Goal: Transaction & Acquisition: Obtain resource

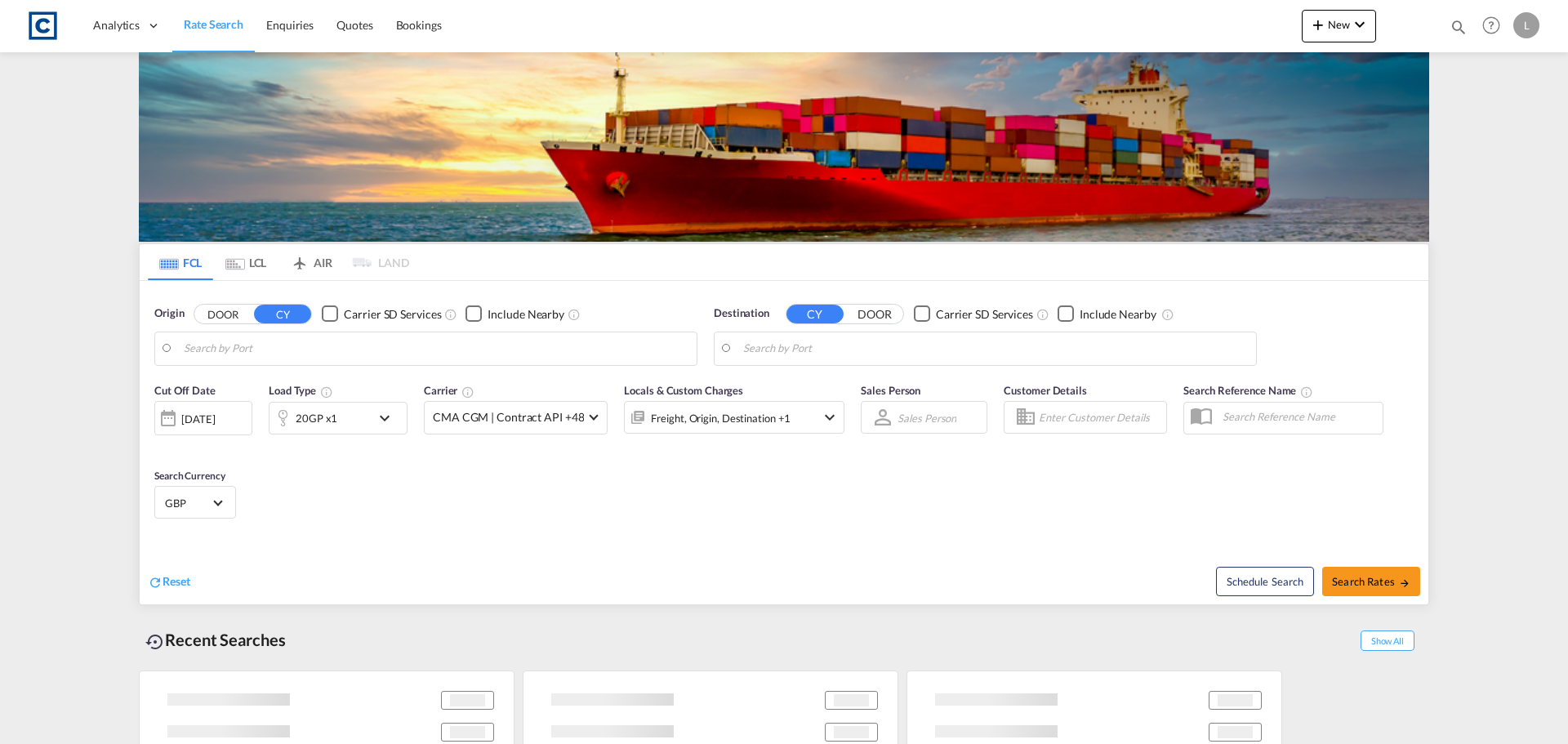
type input "GB-HX2, Calderdale"
type input "Ho Chi Minh City ([GEOGRAPHIC_DATA]), VNSGN"
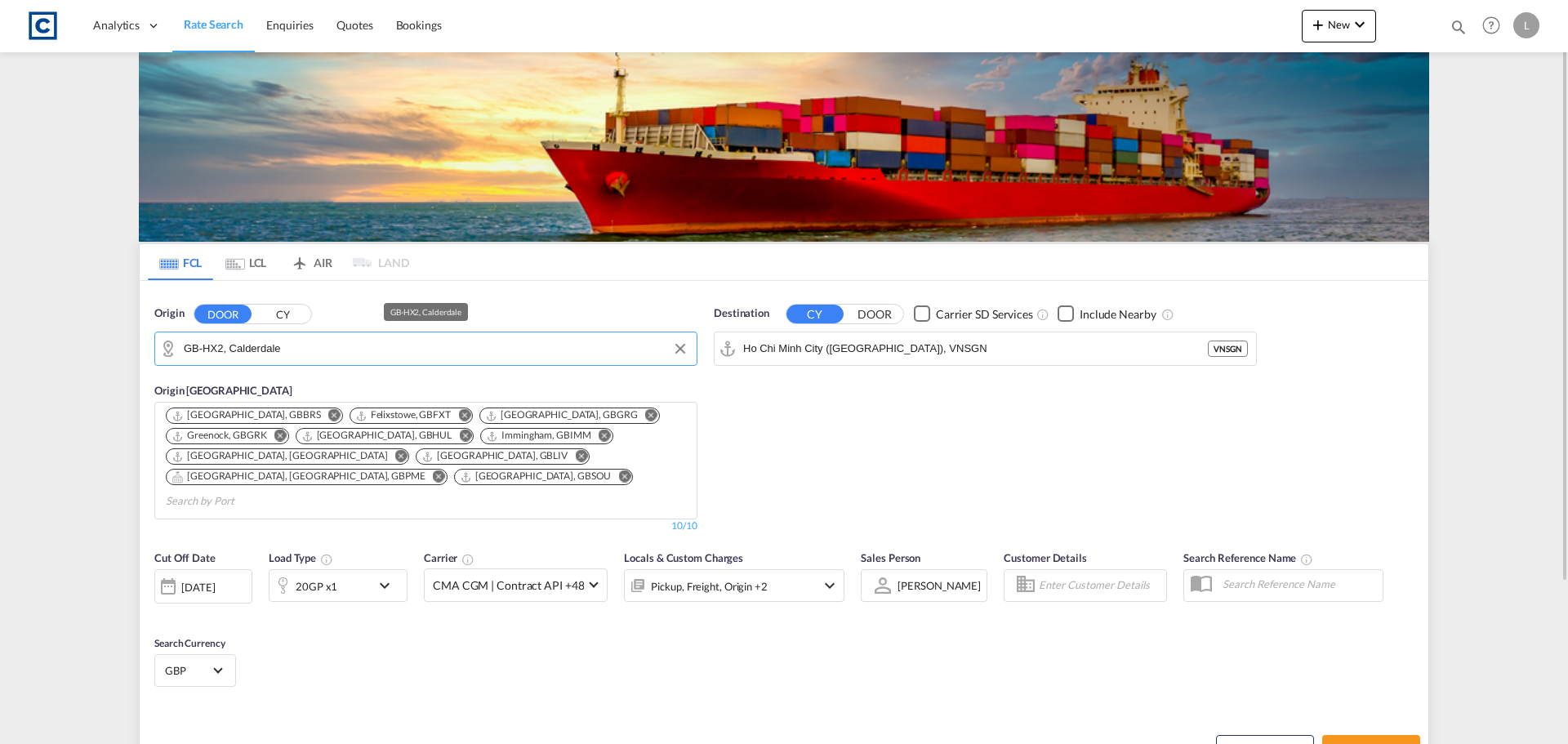
click at [234, 346] on input "GB-HX2, Calderdale" at bounding box center [435, 348] width 504 height 25
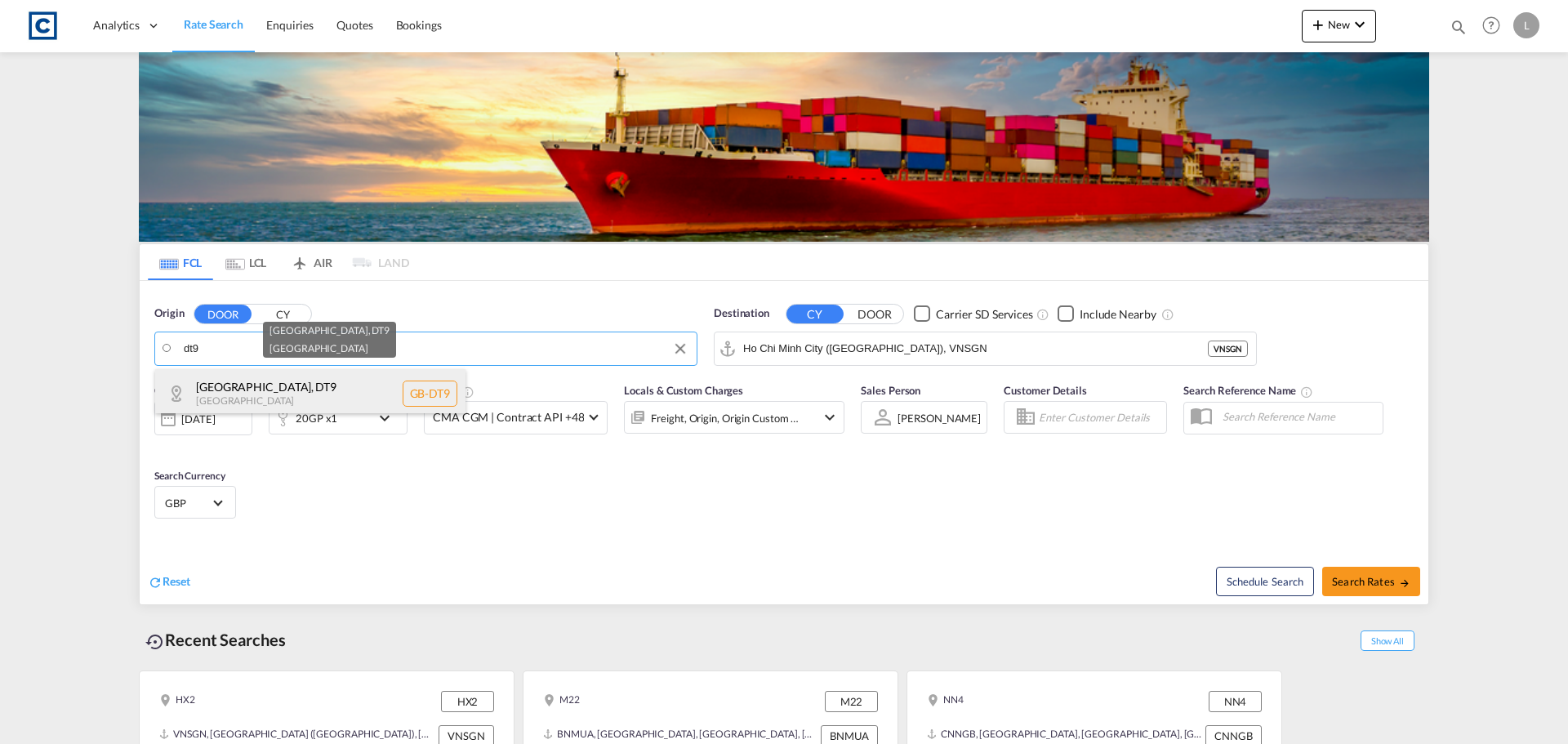
click at [236, 382] on div "[GEOGRAPHIC_DATA] , DT9 [GEOGRAPHIC_DATA] [GEOGRAPHIC_DATA]-DT9" at bounding box center [310, 394] width 310 height 49
type input "GB-DT9, [GEOGRAPHIC_DATA]"
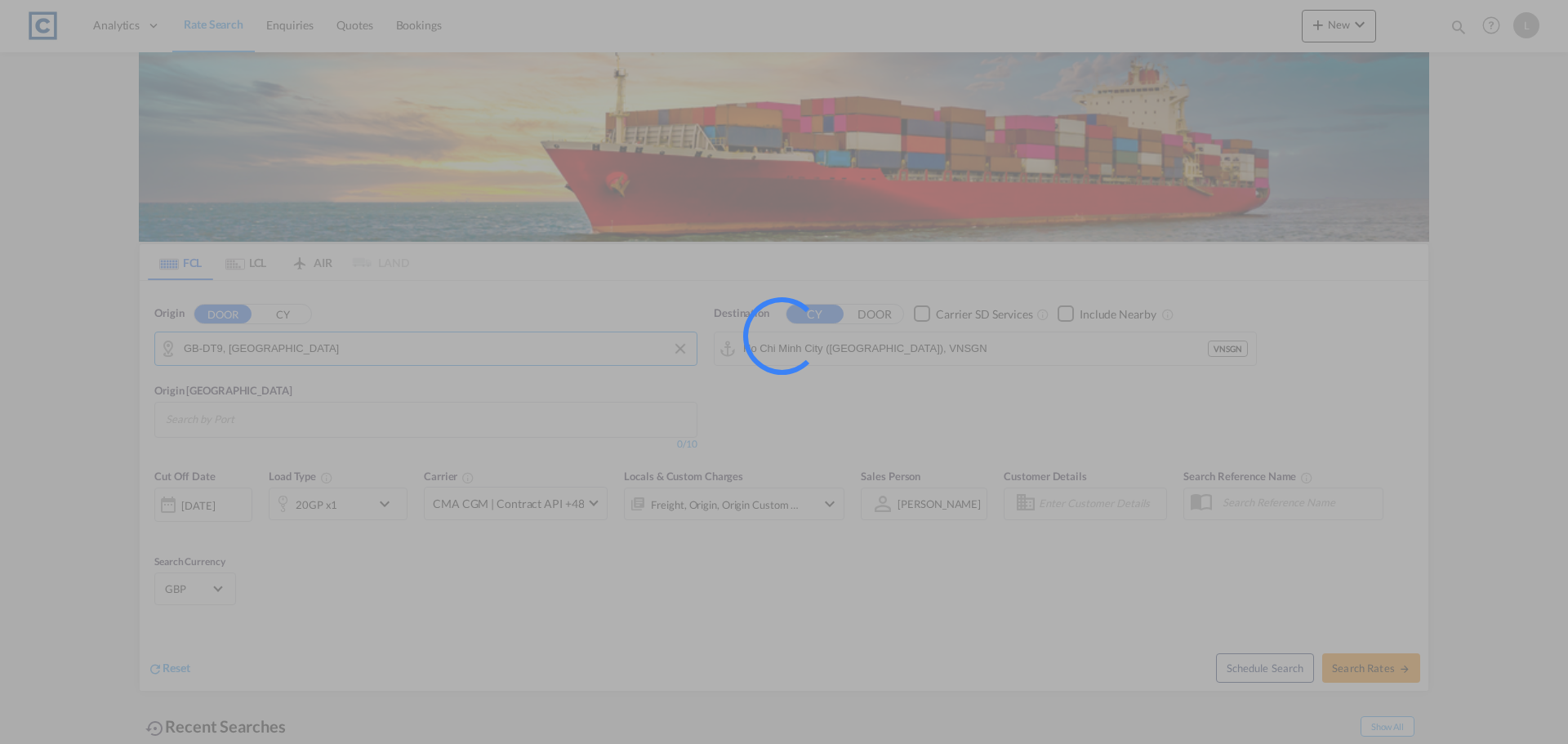
click at [900, 342] on input "Ho Chi Minh City ([GEOGRAPHIC_DATA]), VNSGN" at bounding box center [975, 348] width 464 height 25
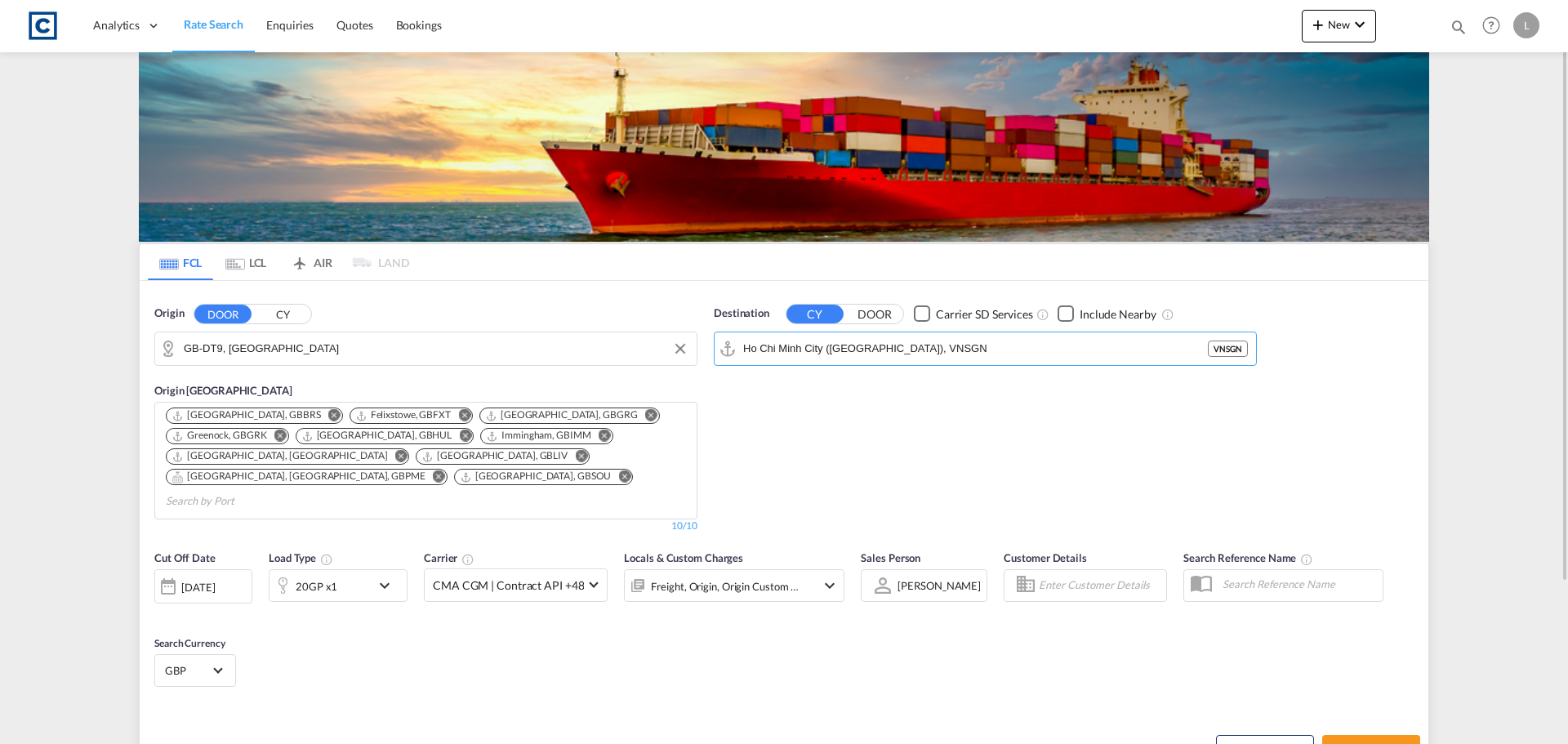
click at [368, 570] on div "20GP x1" at bounding box center [319, 585] width 101 height 33
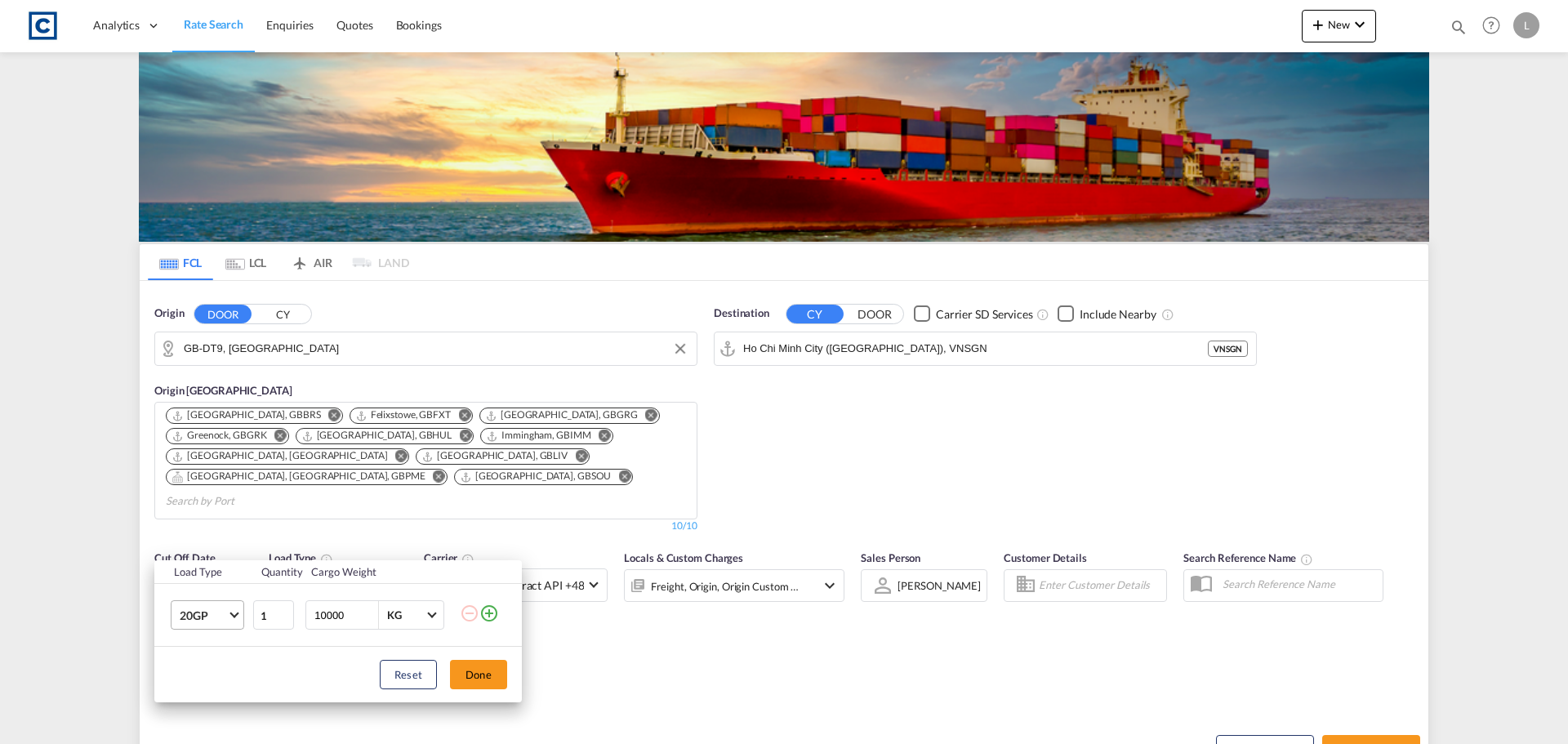
click at [224, 615] on span "20GP" at bounding box center [203, 615] width 47 height 16
click at [202, 589] on div "40GP" at bounding box center [193, 586] width 28 height 16
drag, startPoint x: 369, startPoint y: 619, endPoint x: 188, endPoint y: 618, distance: 181.0
click at [313, 618] on input "9997" at bounding box center [346, 615] width 66 height 27
drag, startPoint x: 335, startPoint y: 615, endPoint x: 139, endPoint y: 604, distance: 196.3
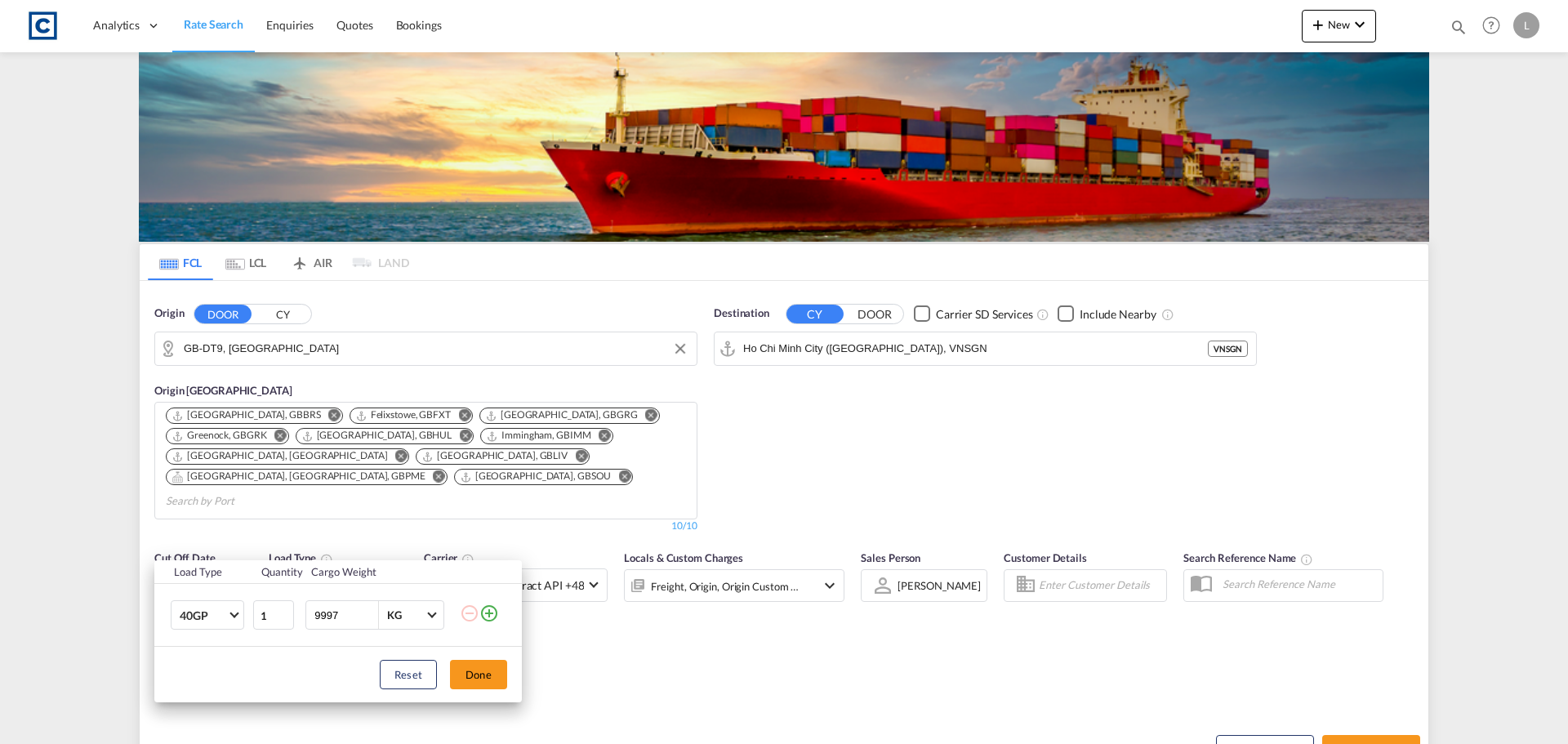
click at [164, 617] on tr "40GP 1 9997 KG KG" at bounding box center [337, 615] width 368 height 63
type input "18000"
click at [472, 674] on button "Done" at bounding box center [478, 674] width 57 height 29
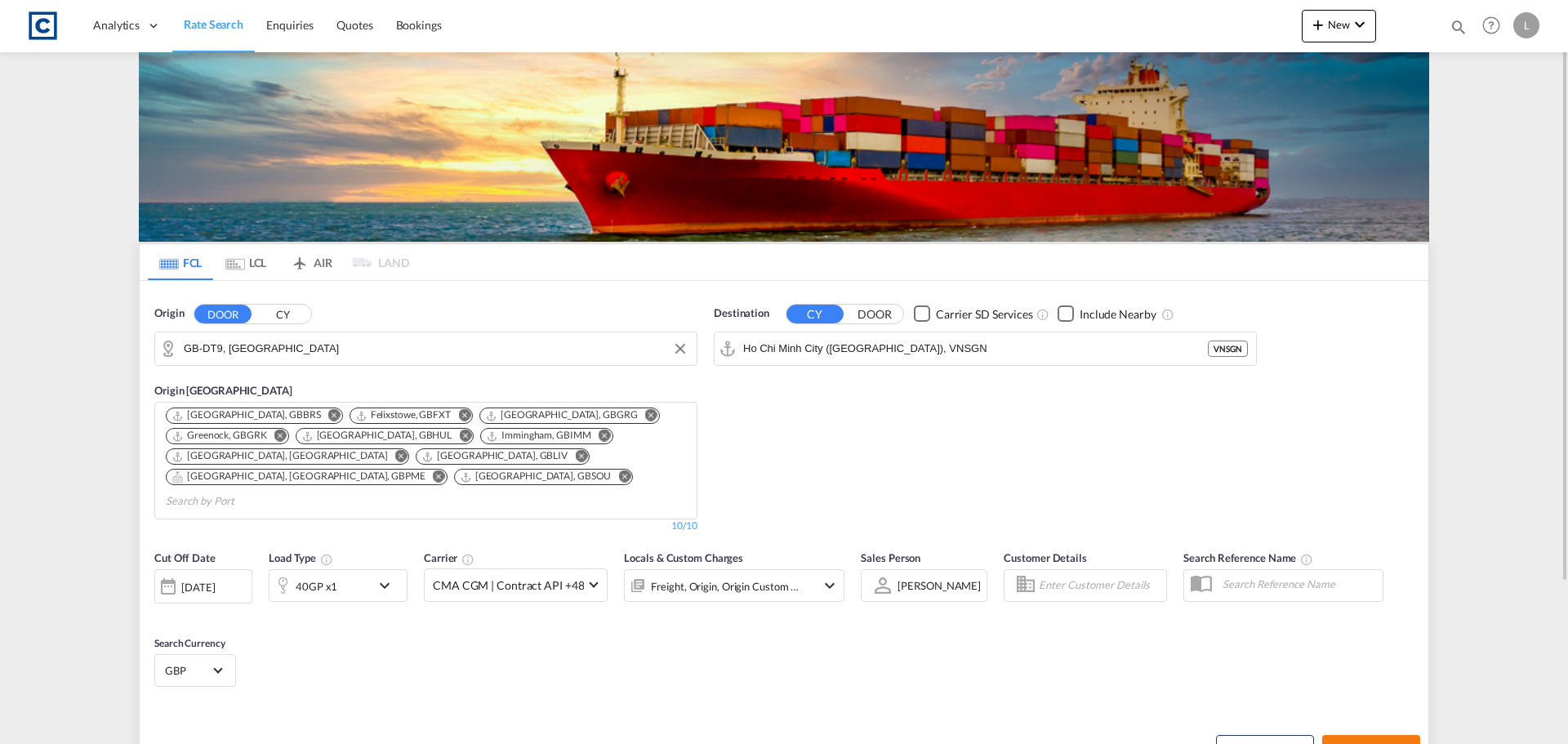
click at [1353, 743] on span "Search Rates" at bounding box center [1371, 749] width 78 height 13
type input "DT9 to VNSGN / [DATE]"
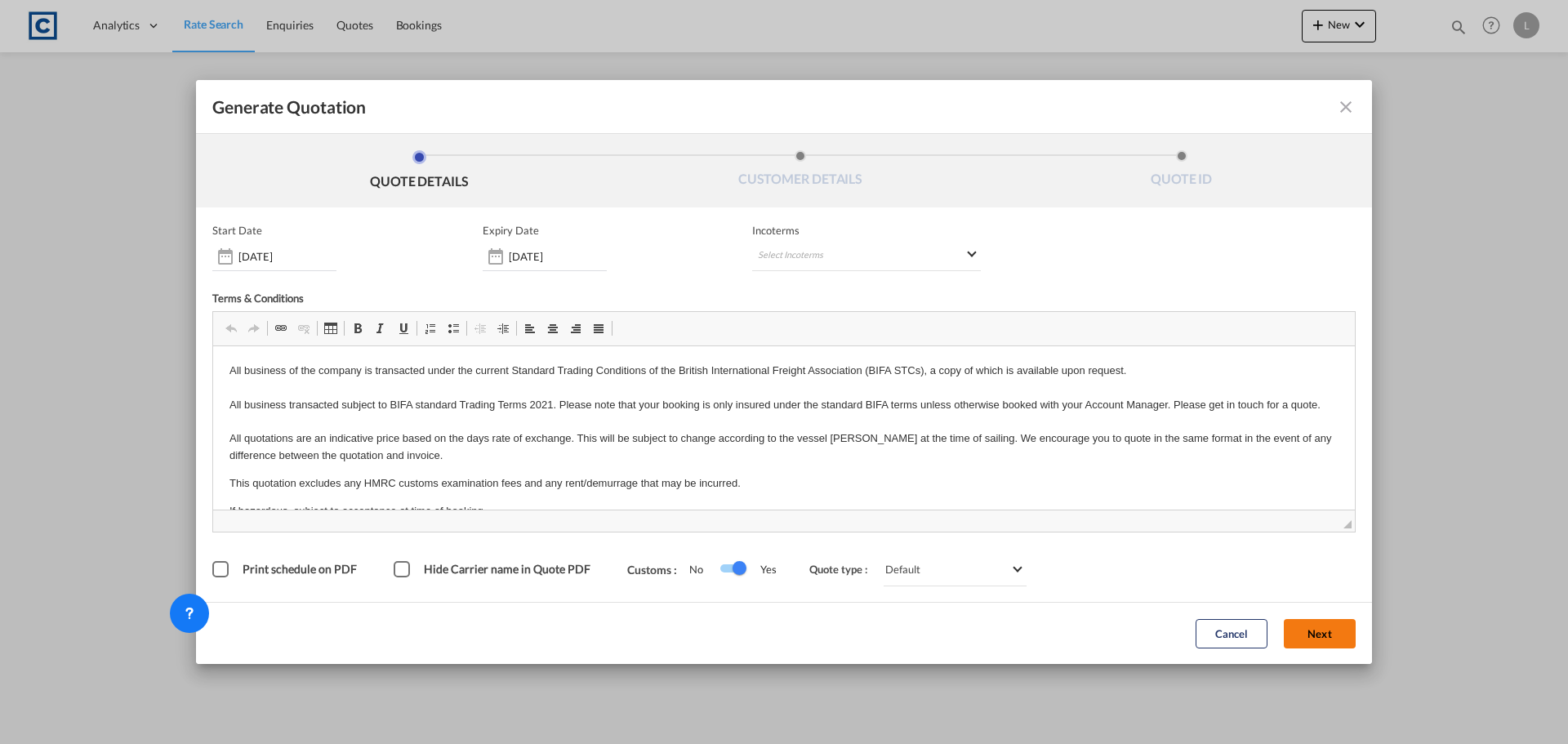
drag, startPoint x: 1320, startPoint y: 639, endPoint x: 1096, endPoint y: 551, distance: 240.7
click at [1319, 638] on button "Next" at bounding box center [1320, 634] width 72 height 29
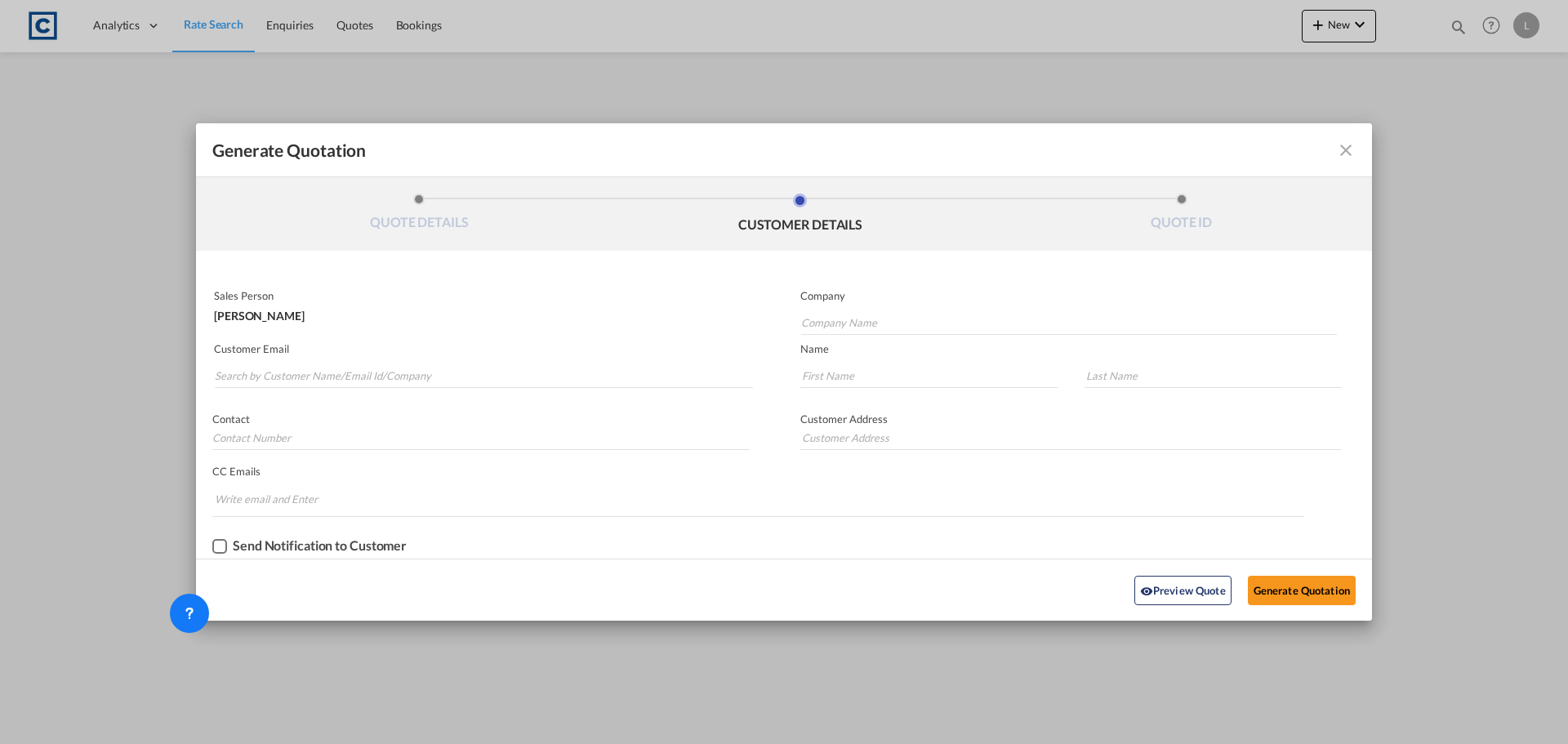
click at [317, 362] on md-autocomplete-wrap "Generate QuotationQUOTE ..." at bounding box center [483, 372] width 539 height 33
click at [310, 372] on input "Search by Customer Name/Email Id/Company" at bounding box center [483, 375] width 538 height 25
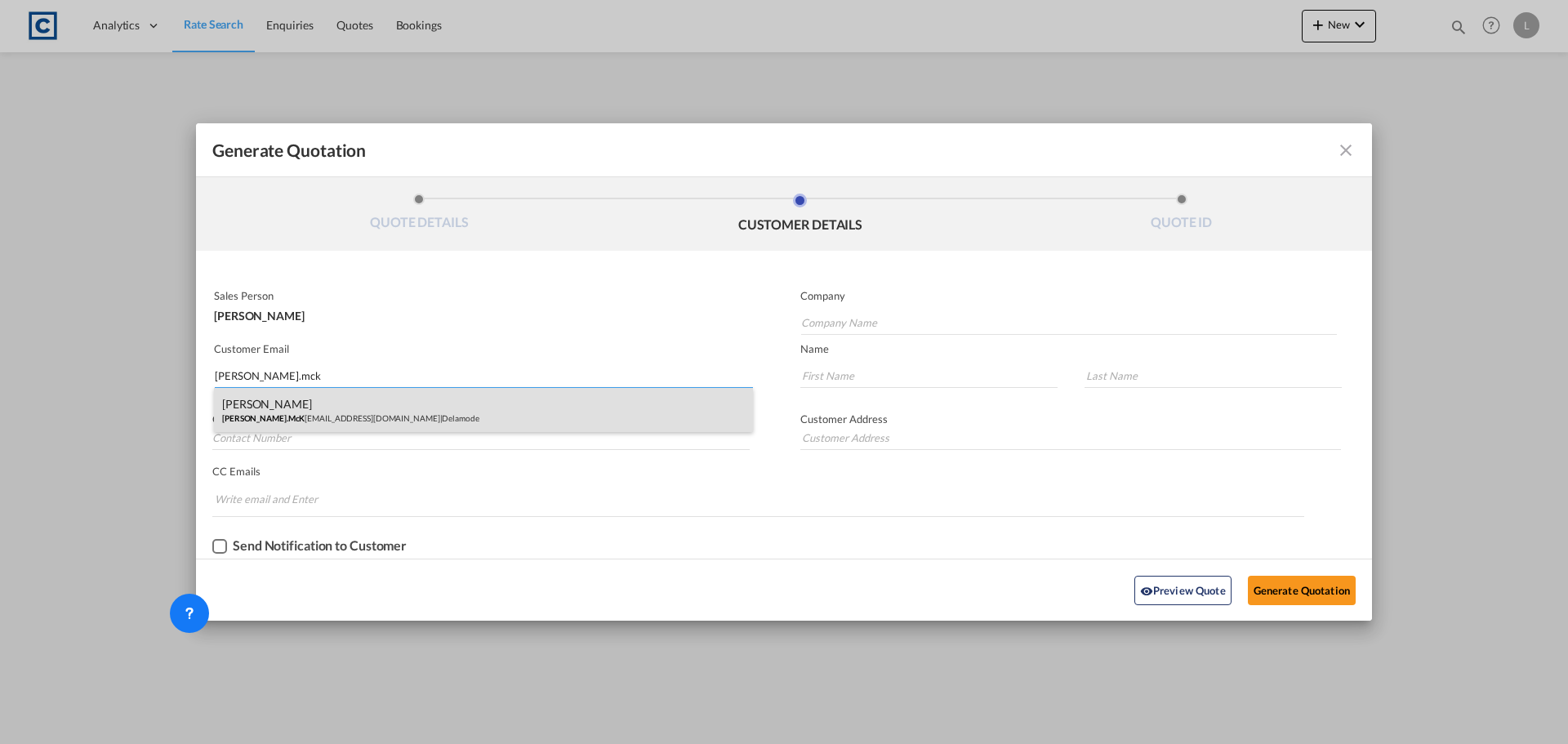
type input "[PERSON_NAME].mck"
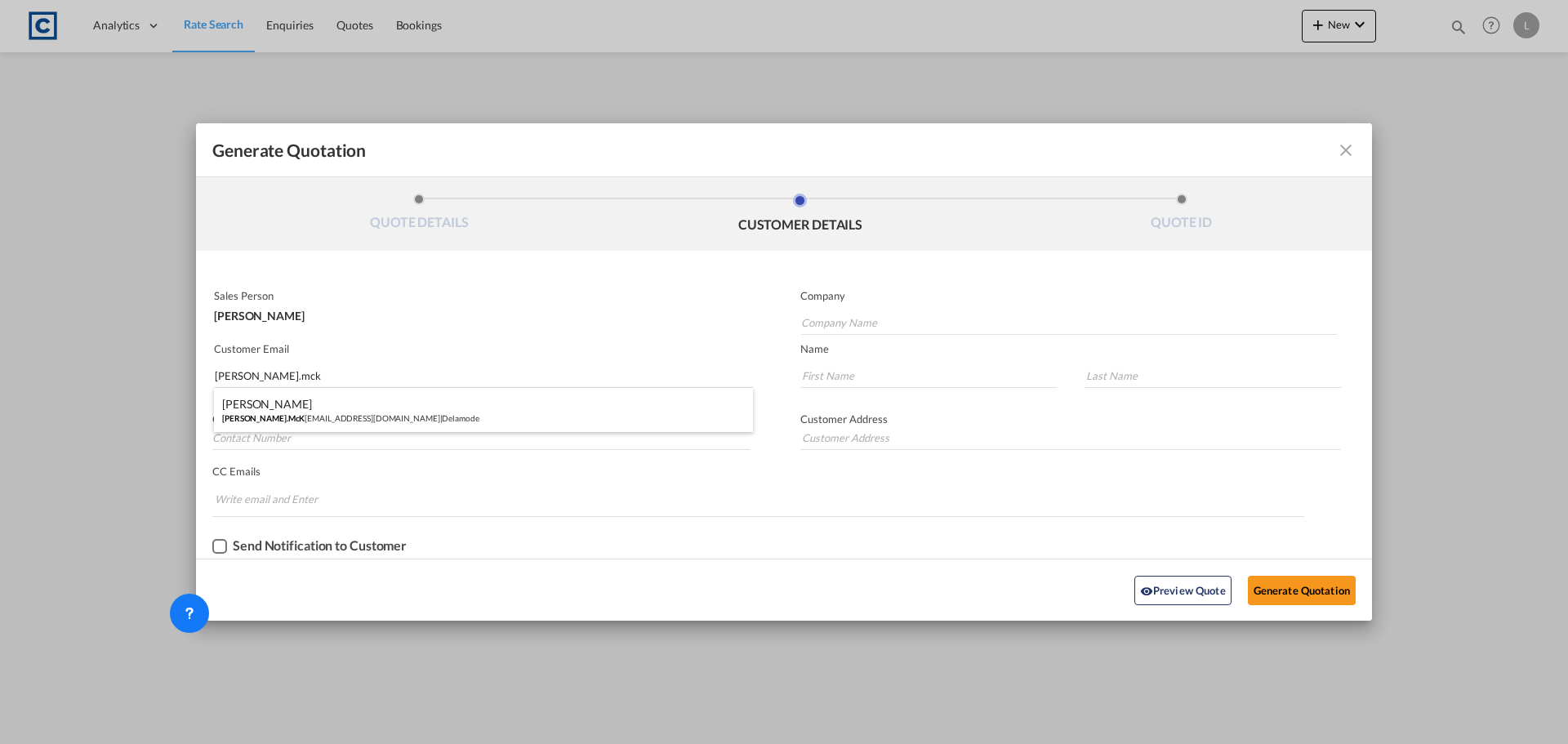
drag, startPoint x: 389, startPoint y: 408, endPoint x: 464, endPoint y: 402, distance: 75.2
click at [389, 407] on div "[PERSON_NAME] [PERSON_NAME].McK [EMAIL_ADDRESS][DOMAIN_NAME] | Delamode" at bounding box center [483, 409] width 539 height 44
type input "Delamode"
type input "[PERSON_NAME][EMAIL_ADDRESS][PERSON_NAME][DOMAIN_NAME]"
type input "[PERSON_NAME]"
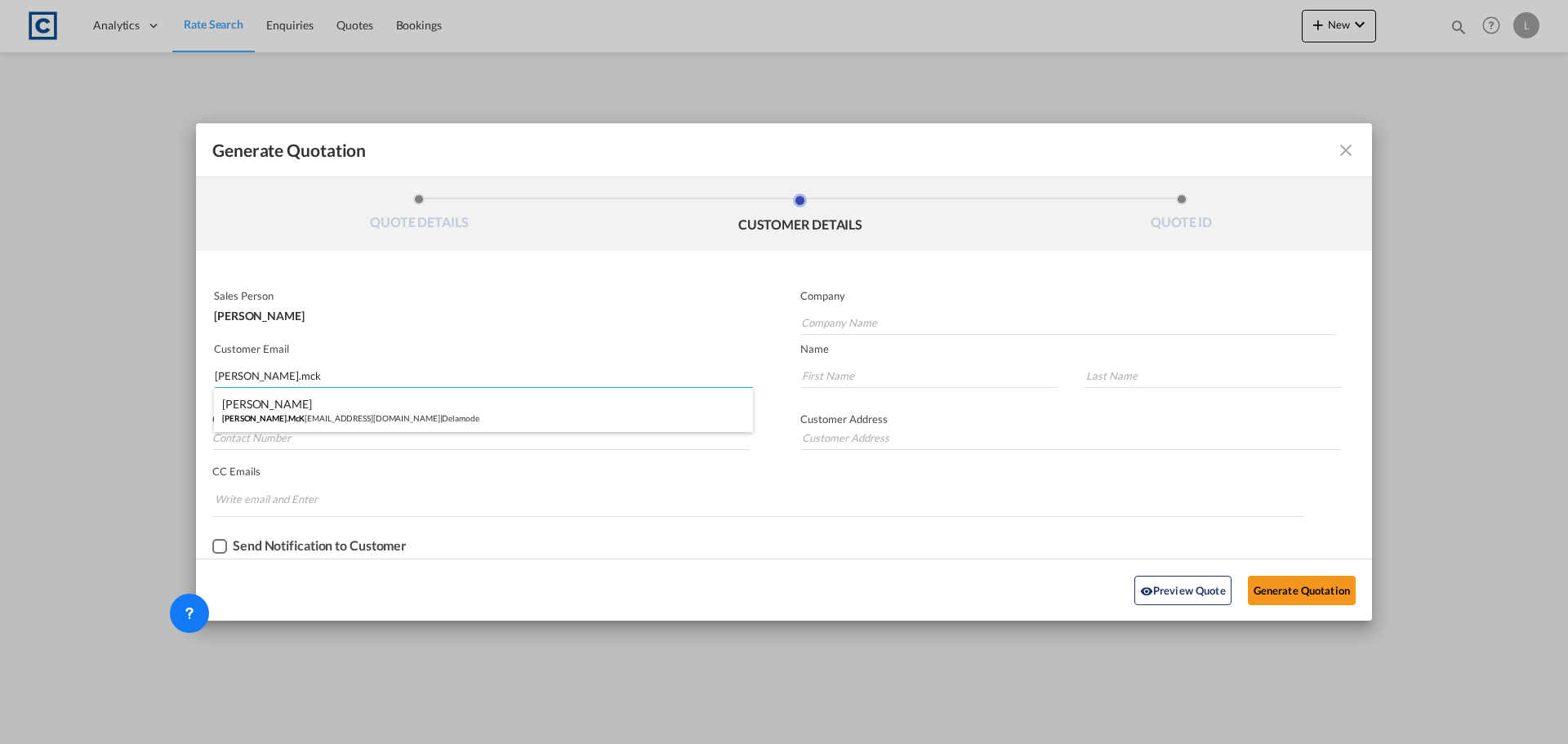
type input "[PERSON_NAME]"
type input "[STREET_ADDRESS]"
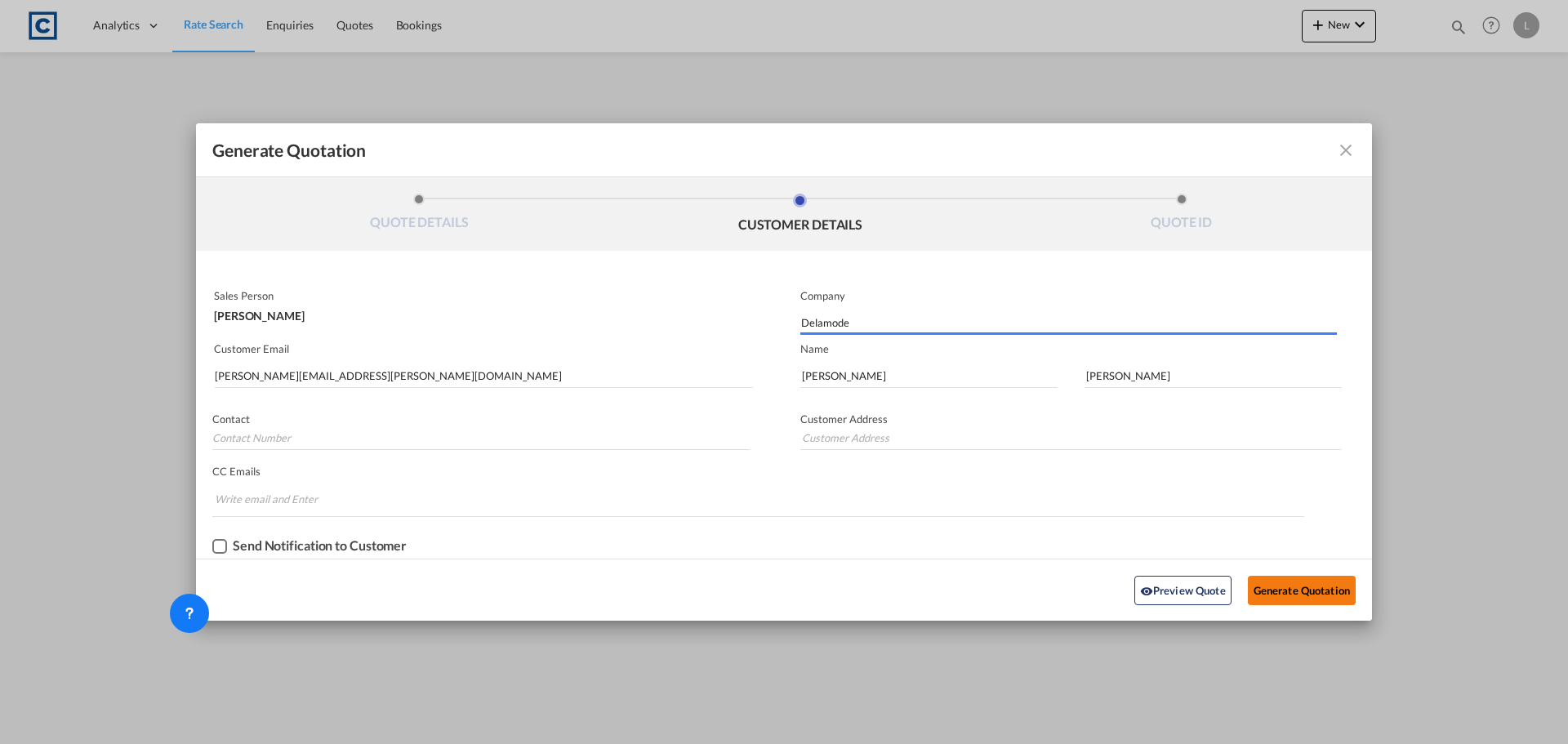
click at [1314, 577] on button "Generate Quotation" at bounding box center [1302, 590] width 108 height 29
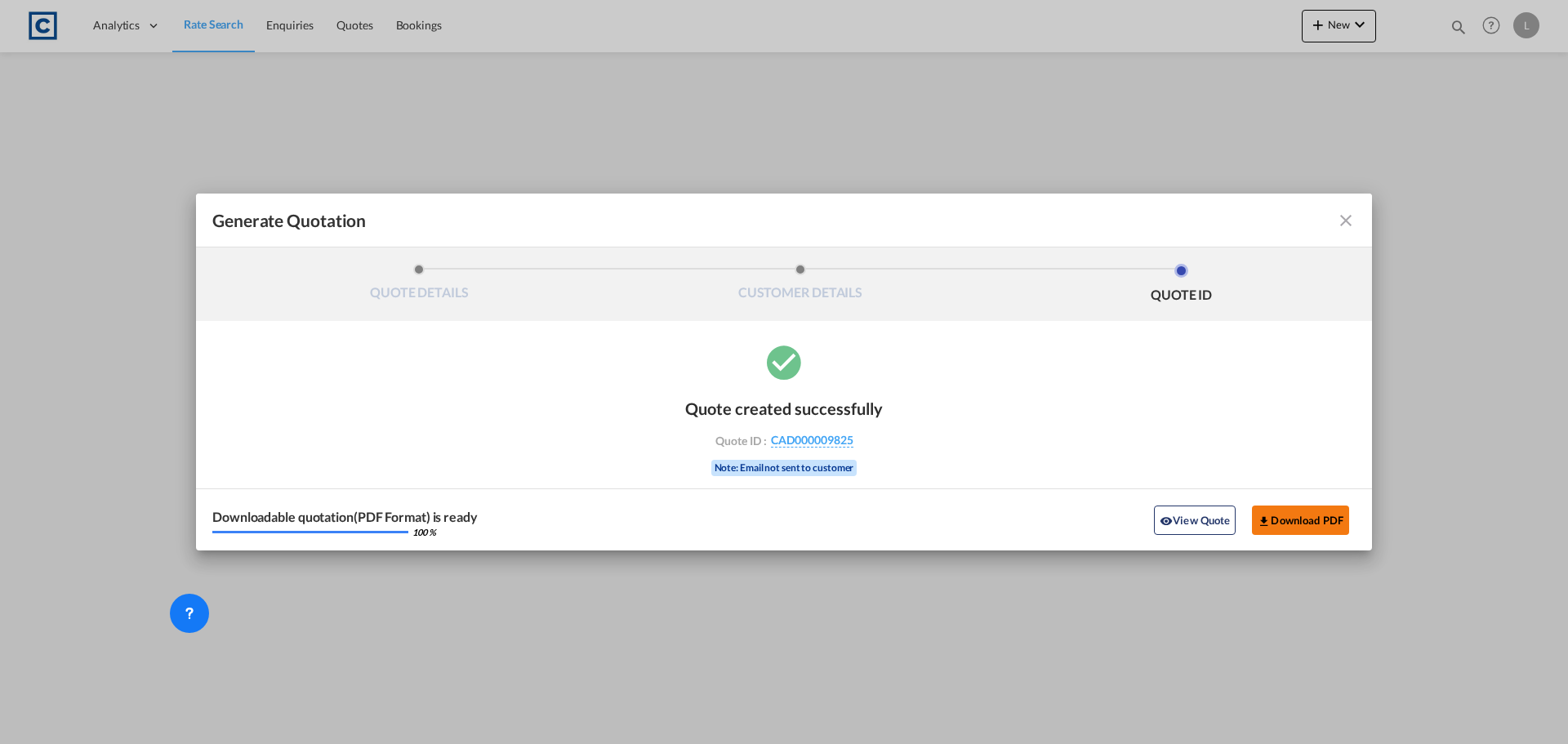
click at [1299, 522] on button "Download PDF" at bounding box center [1301, 520] width 98 height 29
click at [1355, 223] on md-icon "icon-close fg-AAA8AD cursor m-0" at bounding box center [1345, 220] width 19 height 19
